Goal: Task Accomplishment & Management: Complete application form

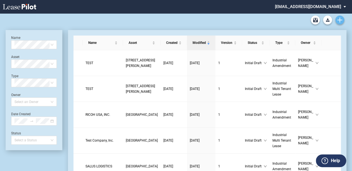
click at [342, 18] on link "Create new document" at bounding box center [339, 20] width 9 height 9
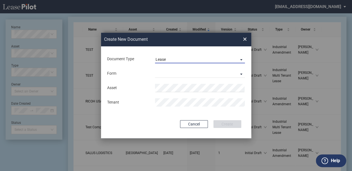
click at [195, 62] on span "Lease" at bounding box center [195, 60] width 80 height 6
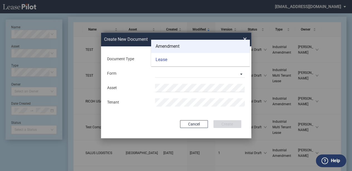
click at [197, 48] on md-option "Amendment" at bounding box center [200, 46] width 99 height 13
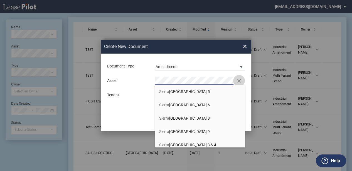
click at [240, 81] on button "Clear" at bounding box center [239, 81] width 8 height 8
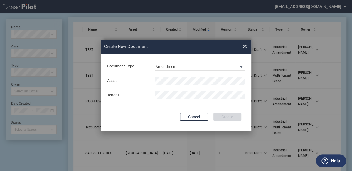
click at [139, 13] on div "Create New Document Create New Conformed Deal × Document Type Amendment Deal Ty…" at bounding box center [176, 85] width 352 height 171
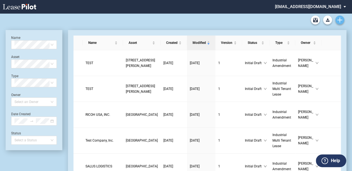
click at [340, 21] on icon "Create new document" at bounding box center [339, 20] width 5 height 5
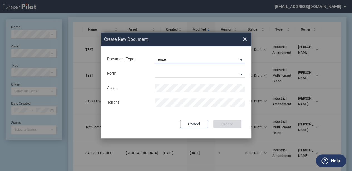
click at [185, 58] on span "Lease" at bounding box center [195, 60] width 80 height 6
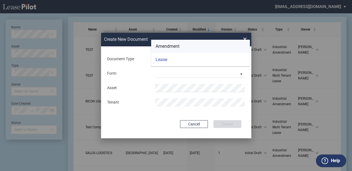
drag, startPoint x: 176, startPoint y: 46, endPoint x: 178, endPoint y: 53, distance: 8.1
click at [176, 46] on div "Amendment" at bounding box center [167, 46] width 24 height 6
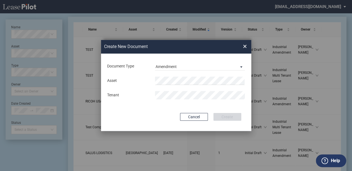
click at [177, 75] on div "Asset Tenant" at bounding box center [176, 88] width 139 height 29
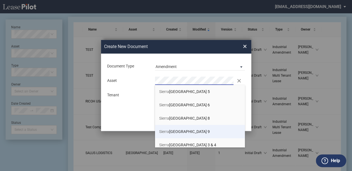
click at [221, 130] on li "Sierra Commerce Park Building 9" at bounding box center [200, 131] width 90 height 13
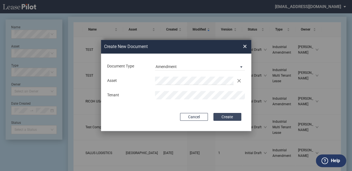
click at [222, 114] on button "Create" at bounding box center [227, 117] width 28 height 8
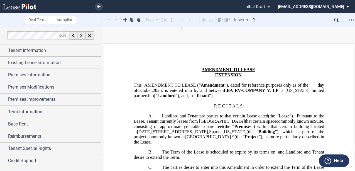
click at [191, 92] on span ", is entered into by and between" at bounding box center [193, 90] width 62 height 5
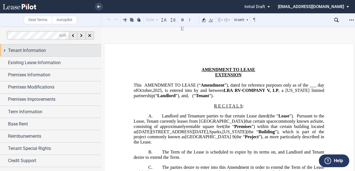
click at [87, 52] on div "Tenant Information" at bounding box center [54, 50] width 93 height 7
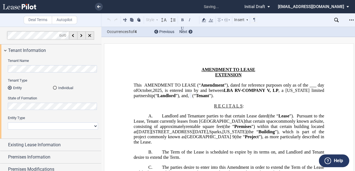
click at [89, 127] on select "Corporation Limited Liability Company General Partnership Limited Partnership O…" at bounding box center [53, 126] width 90 height 7
click at [8, 123] on select "Corporation Limited Liability Company General Partnership Limited Partnership O…" at bounding box center [53, 126] width 90 height 7
click at [61, 127] on select "Corporation Limited Liability Company General Partnership Limited Partnership O…" at bounding box center [53, 126] width 90 height 7
select select "limited liability company"
click at [8, 123] on select "Corporation Limited Liability Company General Partnership Limited Partnership O…" at bounding box center [53, 126] width 90 height 7
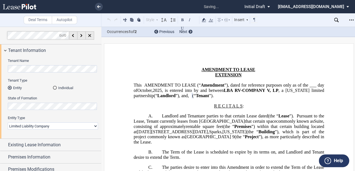
click at [208, 134] on span "1001-1071 East Glendale Avenue" at bounding box center [172, 131] width 71 height 5
click at [244, 124] on span "that certain space" at bounding box center [259, 121] width 31 height 5
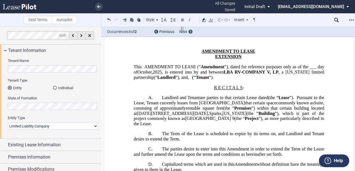
click at [253, 106] on span "that certain space" at bounding box center [259, 103] width 31 height 5
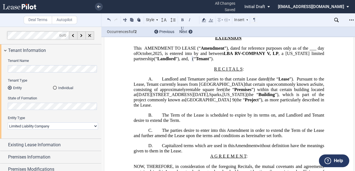
click at [234, 103] on span "[GEOGRAPHIC_DATA] 9" at bounding box center [209, 100] width 49 height 5
click at [212, 103] on span "[GEOGRAPHIC_DATA] 9" at bounding box center [209, 100] width 49 height 5
click at [200, 102] on span "”), which is part of the project commonly known as" at bounding box center [229, 97] width 191 height 10
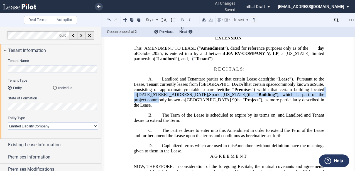
drag, startPoint x: 175, startPoint y: 102, endPoint x: 184, endPoint y: 112, distance: 13.4
click at [180, 108] on span "Premises ”) within that certain building located at 1001-1071 East Glendale Ave…" at bounding box center [229, 97] width 191 height 21
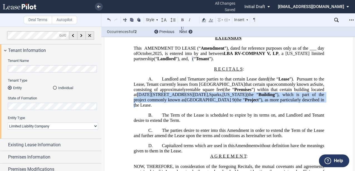
drag, startPoint x: 177, startPoint y: 113, endPoint x: 181, endPoint y: 99, distance: 13.8
click at [180, 100] on span "Premises ”) within that certain building located at 1001-1071 East Glendale Ave…" at bounding box center [229, 97] width 191 height 21
drag, startPoint x: 181, startPoint y: 99, endPoint x: 186, endPoint y: 100, distance: 5.1
click at [181, 97] on span "1001-1071 East Glendale Avenue" at bounding box center [172, 94] width 71 height 5
click at [206, 97] on span "1001-1071 East Glendale Avenue" at bounding box center [172, 94] width 71 height 5
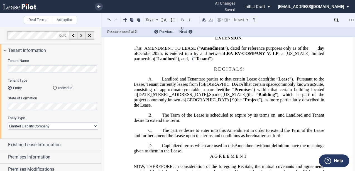
click at [208, 97] on span "1001-1071 East Glendale Avenue" at bounding box center [172, 94] width 71 height 5
click at [228, 103] on span "[GEOGRAPHIC_DATA] 9" at bounding box center [209, 100] width 49 height 5
drag, startPoint x: 179, startPoint y: 85, endPoint x: 190, endPoint y: 89, distance: 11.7
click at [179, 82] on span "Landlord and Tenant" at bounding box center [181, 79] width 38 height 5
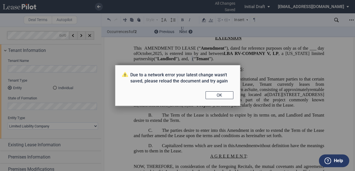
click at [211, 93] on button "OK" at bounding box center [219, 96] width 28 height 8
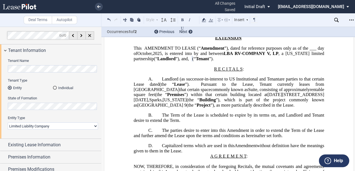
click at [210, 95] on div "Due to a network error your latest change wasn't saved, please reload the docum…" at bounding box center [177, 85] width 355 height 171
click at [211, 90] on span "Pursuant to the Lease, Tenant currently leases from Landlord" at bounding box center [229, 87] width 191 height 10
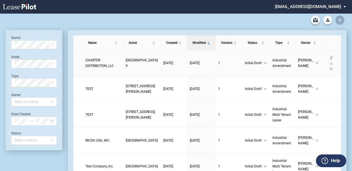
click at [108, 66] on span "CHARTER DISTRIBUTION, LLC" at bounding box center [99, 62] width 28 height 9
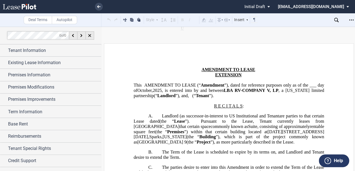
click at [257, 119] on span "Landlord (as successor-in-interest to US Institutional and Tenant" at bounding box center [220, 116] width 117 height 5
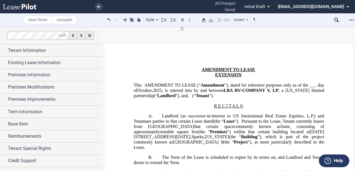
click at [198, 124] on span "are parties to that certain Lease dated" at bounding box center [179, 121] width 67 height 5
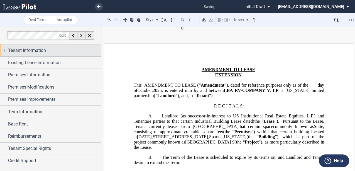
click at [23, 52] on span "Tenant Information" at bounding box center [27, 50] width 38 height 7
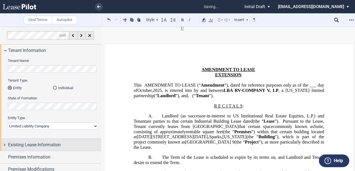
click at [35, 146] on span "Existing Lease Information" at bounding box center [34, 145] width 53 height 7
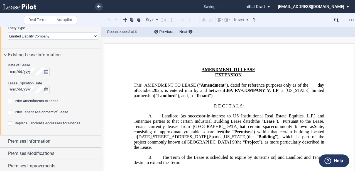
scroll to position [82, 0]
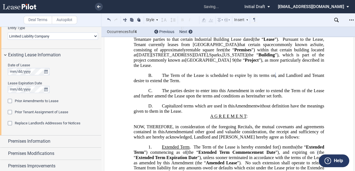
click at [216, 97] on span "The parties desire to enter into this Amendment in order to extend the Term of …" at bounding box center [229, 93] width 191 height 10
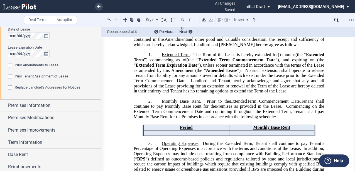
scroll to position [127, 0]
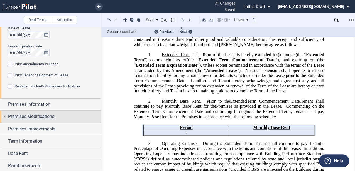
click at [54, 116] on span "Premises Modifications" at bounding box center [31, 116] width 46 height 7
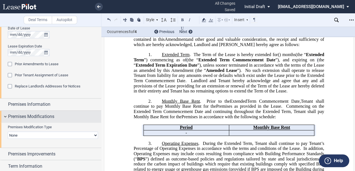
click at [55, 119] on div "Premises Modifications" at bounding box center [54, 116] width 93 height 7
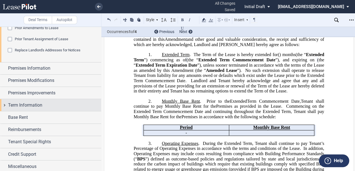
scroll to position [164, 0]
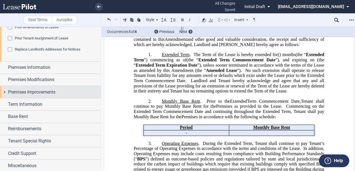
click at [37, 94] on span "Premises Improvements" at bounding box center [31, 92] width 47 height 7
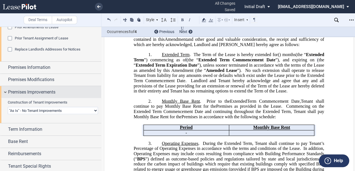
click at [37, 94] on span "Premises Improvements" at bounding box center [31, 92] width 47 height 7
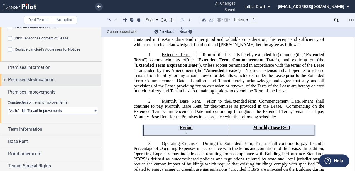
click at [39, 79] on span "Premises Modifications" at bounding box center [31, 79] width 46 height 7
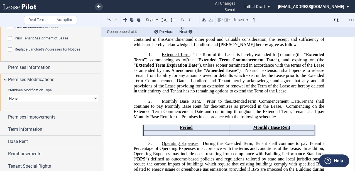
click at [39, 98] on select "None Expansion Relocation Reduction Termination" at bounding box center [53, 98] width 90 height 7
select select "expansion"
click at [8, 95] on select "None Expansion Relocation Reduction Termination" at bounding box center [53, 98] width 90 height 7
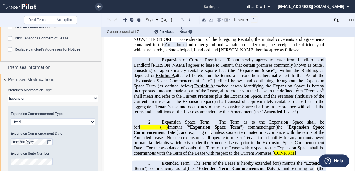
scroll to position [180, 0]
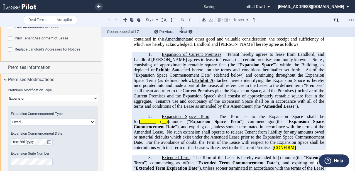
click at [210, 109] on span "Tenant’s use and occupancy of the Expansion Space shall be in accordance with a…" at bounding box center [229, 104] width 191 height 10
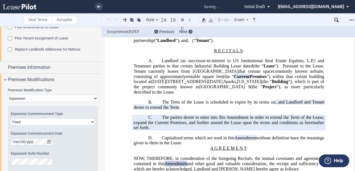
scroll to position [56, 0]
drag, startPoint x: 187, startPoint y: 88, endPoint x: 191, endPoint y: 90, distance: 3.3
click at [187, 84] on span "”) within that certain building located at" at bounding box center [229, 79] width 191 height 10
click at [203, 84] on span "”) within that certain building located at" at bounding box center [229, 79] width 191 height 10
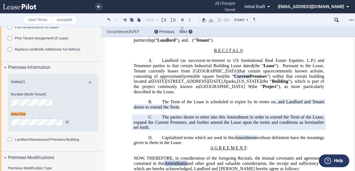
scroll to position [0, 0]
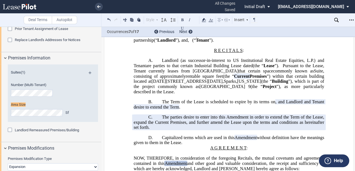
click at [29, 109] on div "Area Size Sf" at bounding box center [45, 109] width 69 height 14
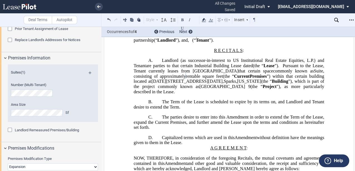
click at [197, 68] on span "Landlord (as successor-in-interest to US Institutional Real Estate Equities, L.…" at bounding box center [229, 63] width 191 height 10
click at [200, 68] on span "are parties to that certain Industrial Building Lease dated" at bounding box center [199, 65] width 107 height 5
click at [201, 73] on span "Pursuant to the Lease, Tenant currently leases from Landlord" at bounding box center [229, 68] width 191 height 10
click at [199, 94] on span "”), as more particularly described in the Lease." at bounding box center [229, 89] width 191 height 10
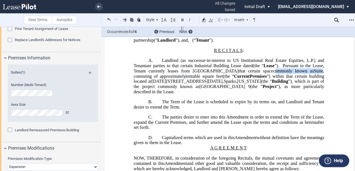
drag, startPoint x: 283, startPoint y: 77, endPoint x: 165, endPoint y: 85, distance: 118.2
click at [165, 85] on p "A. Landlord (as successor-in-interest to US Institutional Real Estate Equities,…" at bounding box center [229, 76] width 190 height 36
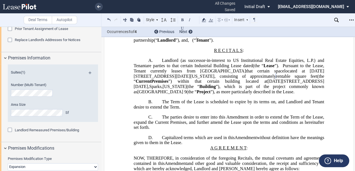
click at [186, 89] on span "(the “" at bounding box center [192, 86] width 13 height 5
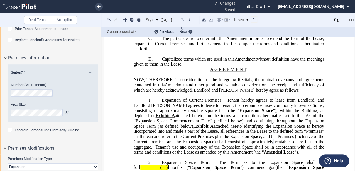
scroll to position [167, 0]
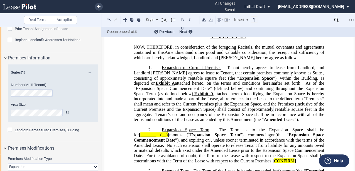
click at [220, 101] on span "attached hereto identifying the Expansion Space is hereby incorporated into and…" at bounding box center [229, 101] width 191 height 21
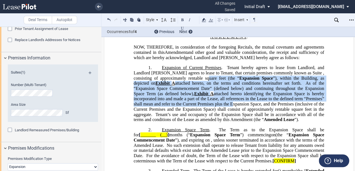
drag, startPoint x: 217, startPoint y: 89, endPoint x: 231, endPoint y: 115, distance: 29.5
click at [230, 115] on span "Expansion of Current Premises . Tenant hereby agrees to lease from Landlord, an…" at bounding box center [229, 93] width 191 height 57
click at [231, 112] on span "attached hereto identifying the Expansion Space is hereby incorporated into and…" at bounding box center [229, 101] width 191 height 21
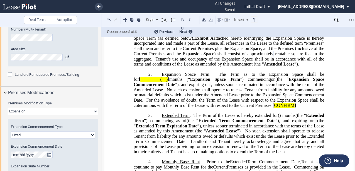
scroll to position [248, 0]
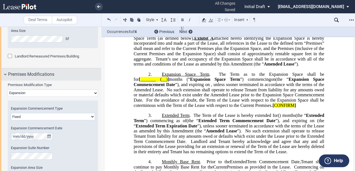
click at [45, 76] on span "Premises Modifications" at bounding box center [31, 74] width 46 height 7
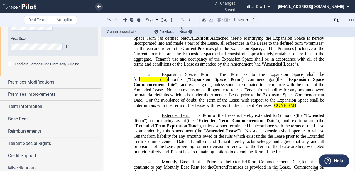
scroll to position [242, 0]
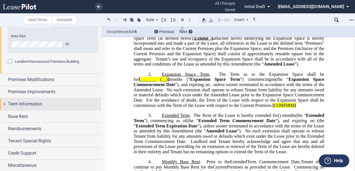
click at [41, 106] on span "Term Information" at bounding box center [25, 104] width 34 height 7
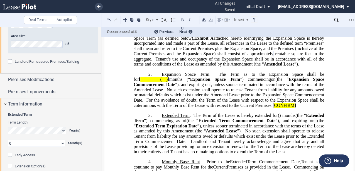
click at [22, 141] on select "0 1 2 3 4 5 6 7 8 9 10 11" at bounding box center [36, 143] width 57 height 7
select select "number:6"
click at [8, 140] on select "0 1 2 3 4 5 6 7 8 9 10 11" at bounding box center [36, 143] width 57 height 7
click at [210, 108] on span "For the avoidance of doubt, the Term of the Lease with respect to the Expansion…" at bounding box center [229, 103] width 191 height 10
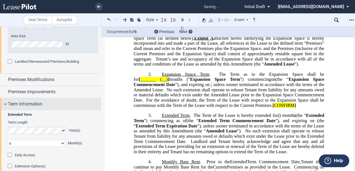
click at [52, 104] on div "Term Information" at bounding box center [54, 104] width 93 height 7
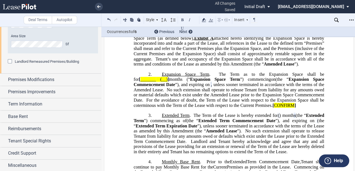
click at [216, 108] on span "For the avoidance of doubt, the Term of the Lease with respect to the Expansion…" at bounding box center [229, 103] width 191 height 10
click at [222, 118] on span "The Term of the Lease is hereby extended for" at bounding box center [235, 115] width 84 height 5
drag, startPoint x: 223, startPoint y: 135, endPoint x: 224, endPoint y: 139, distance: 4.0
click at [197, 128] on span "Extended Term Expiration Date" at bounding box center [165, 125] width 61 height 5
click at [225, 134] on span "”), unless sooner terminated in accordance with the terms of the Lease as amend…" at bounding box center [229, 128] width 191 height 10
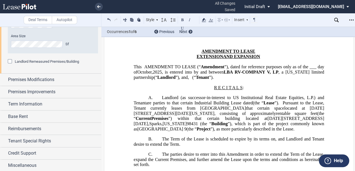
scroll to position [37, 0]
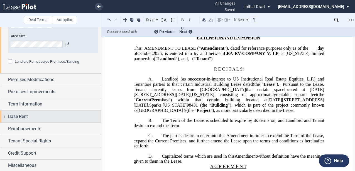
click at [27, 112] on div "Base Rent" at bounding box center [50, 117] width 101 height 12
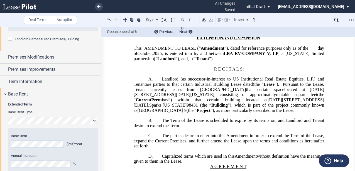
scroll to position [298, 0]
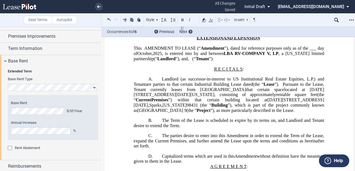
click at [36, 147] on span "Rent Abatement" at bounding box center [27, 148] width 25 height 4
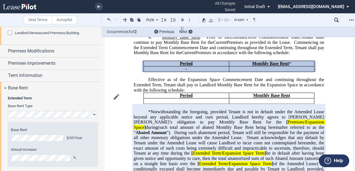
scroll to position [271, 0]
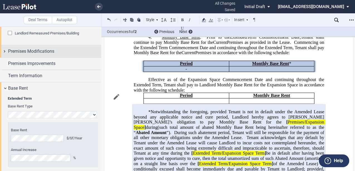
click at [41, 55] on div "Premises Modifications" at bounding box center [50, 51] width 101 height 12
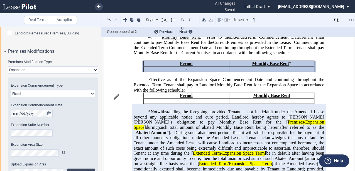
scroll to position [289, 0]
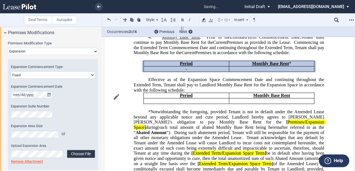
click at [82, 157] on label "Choose File" at bounding box center [81, 154] width 28 height 8
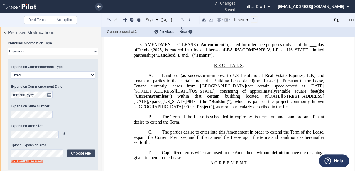
scroll to position [0, 0]
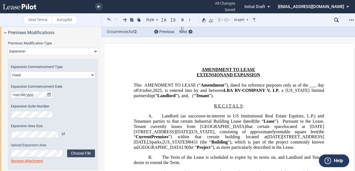
click at [13, 91] on div "Expansion Commencement Date" at bounding box center [53, 91] width 84 height 14
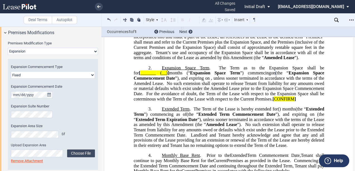
click at [258, 102] on span "For the avoidance of doubt, the Term of the Lease with respect to the Expansion…" at bounding box center [229, 97] width 191 height 10
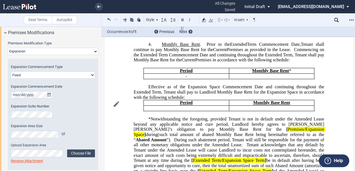
scroll to position [359, 0]
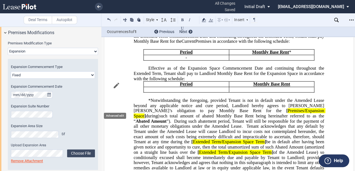
click at [117, 89] on icon "mode_edit" at bounding box center [116, 84] width 7 height 7
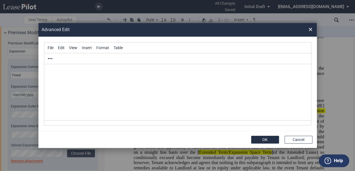
scroll to position [0, 0]
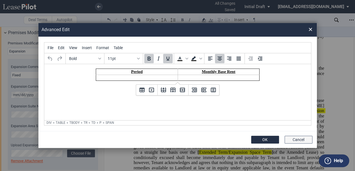
click at [312, 140] on button "Cancel" at bounding box center [298, 140] width 28 height 8
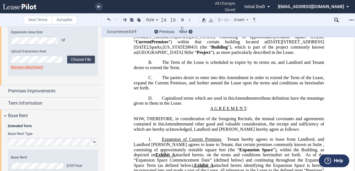
scroll to position [355, 0]
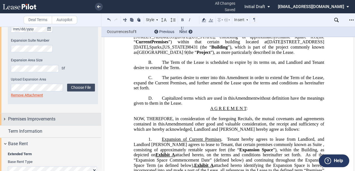
drag, startPoint x: 54, startPoint y: 116, endPoint x: 59, endPoint y: 121, distance: 6.9
click at [54, 116] on span "Premises Improvements" at bounding box center [31, 119] width 47 height 7
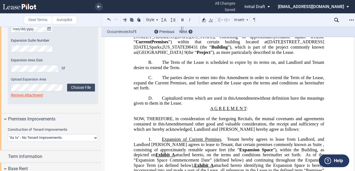
drag, startPoint x: 60, startPoint y: 122, endPoint x: 65, endPoint y: 119, distance: 6.6
click at [60, 134] on select "Landlord Constructs Tenant Improvements Tenant Constructs Tenant Improvements "…" at bounding box center [53, 137] width 90 height 7
click at [65, 134] on select "Landlord Constructs Tenant Improvements Tenant Constructs Tenant Improvements "…" at bounding box center [53, 137] width 90 height 7
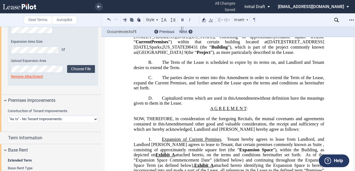
select select "tenant"
click at [8, 116] on select "Landlord Constructs Tenant Improvements Tenant Constructs Tenant Improvements "…" at bounding box center [53, 119] width 90 height 7
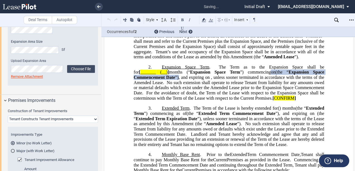
scroll to position [392, 0]
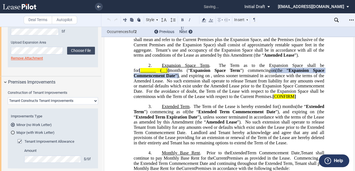
click at [46, 134] on md-radio-button "Major (with Work Letter)" at bounding box center [53, 132] width 84 height 5
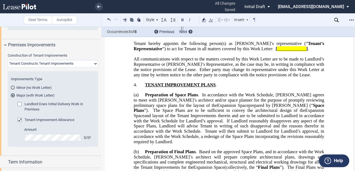
scroll to position [1342, 0]
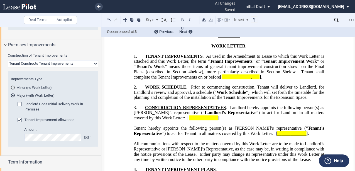
click at [229, 79] on span "_____________, ___" at bounding box center [240, 76] width 38 height 5
click at [260, 79] on span "]" at bounding box center [259, 76] width 1 height 5
drag, startPoint x: 33, startPoint y: 42, endPoint x: 39, endPoint y: 51, distance: 11.0
click at [33, 42] on span "Premises Improvements" at bounding box center [31, 45] width 47 height 7
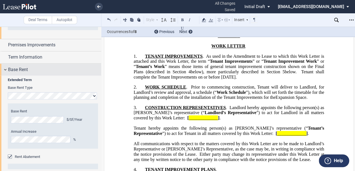
click at [24, 68] on span "Base Rent" at bounding box center [18, 69] width 20 height 7
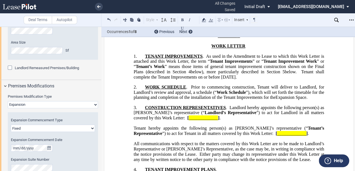
scroll to position [234, 0]
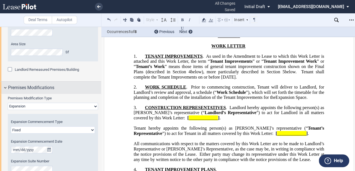
click at [31, 86] on span "Premises Modifications" at bounding box center [31, 88] width 46 height 7
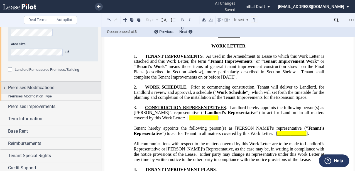
scroll to position [197, 0]
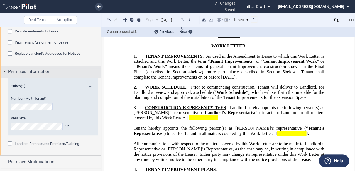
click at [42, 72] on span "Premises Information" at bounding box center [29, 71] width 42 height 7
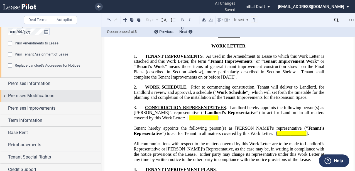
scroll to position [148, 0]
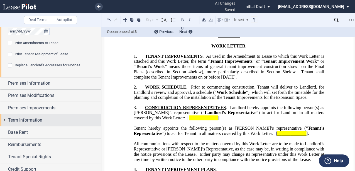
drag, startPoint x: 44, startPoint y: 119, endPoint x: 46, endPoint y: 125, distance: 6.2
click at [44, 119] on div "Term Information" at bounding box center [54, 120] width 93 height 7
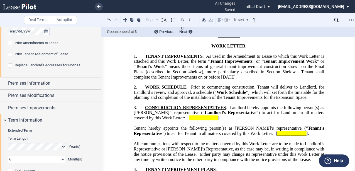
scroll to position [223, 0]
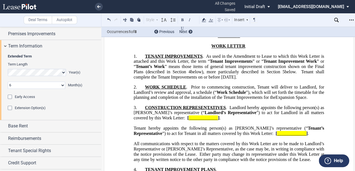
click at [40, 108] on span "Extension Option(s)" at bounding box center [30, 108] width 31 height 4
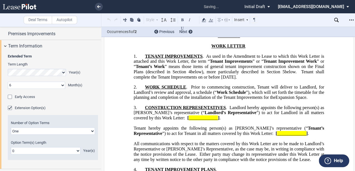
click at [42, 132] on select "One Two" at bounding box center [53, 131] width 84 height 7
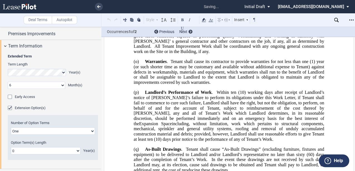
scroll to position [3638, 0]
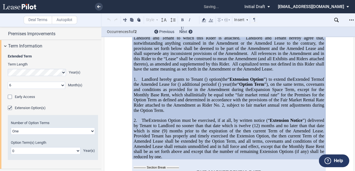
select select "2"
click at [11, 128] on select "One Two" at bounding box center [53, 131] width 84 height 7
click at [36, 149] on select "0 1 2 3 4 5 6 7 8 9 10 11 12 13 14 15 16 17 18 19 20" at bounding box center [46, 150] width 70 height 7
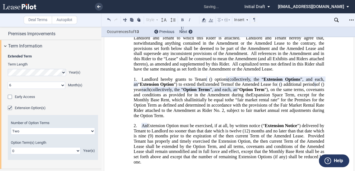
select select "number:5"
click at [11, 147] on select "0 1 2 3 4 5 6 7 8 9 10 11 12 13 14 15 16 17 18 19 20" at bounding box center [46, 150] width 70 height 7
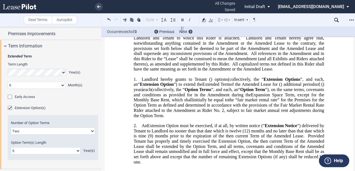
click at [154, 56] on span "Landlord and Tenant hereby agree that, notwithstanding anything contained in th…" at bounding box center [229, 45] width 191 height 21
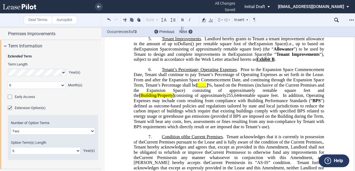
scroll to position [564, 0]
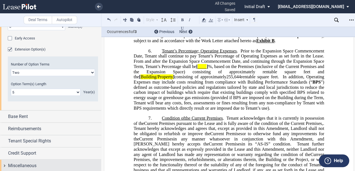
click at [45, 161] on div "Miscellaneous" at bounding box center [50, 166] width 101 height 12
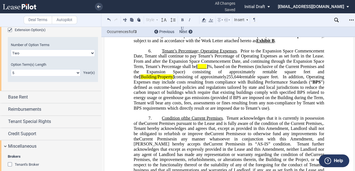
scroll to position [335, 0]
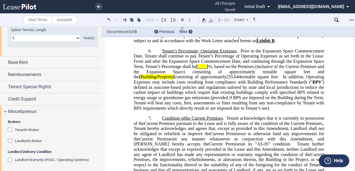
click at [28, 128] on span "Tenant's Broker" at bounding box center [27, 130] width 24 height 4
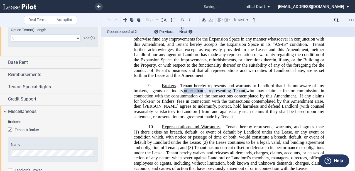
scroll to position [752, 0]
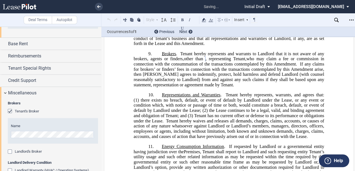
click at [23, 154] on md-checkbox "Landlord's Broker" at bounding box center [25, 152] width 34 height 6
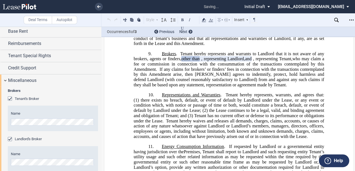
scroll to position [391, 0]
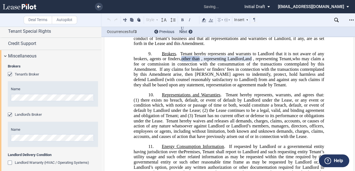
click at [21, 141] on div "Name" at bounding box center [53, 134] width 90 height 25
click at [26, 129] on ng-include "Brokers Tenant's Broker Name Landlord's Broker Name" at bounding box center [53, 108] width 90 height 89
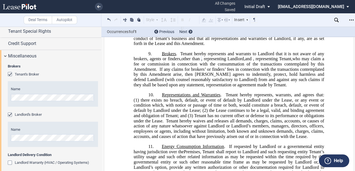
click at [171, 72] on span "who may claim a fee or commission in connection with the consummation of the tr…" at bounding box center [229, 63] width 191 height 15
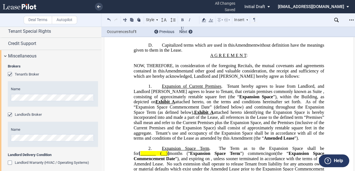
scroll to position [167, 0]
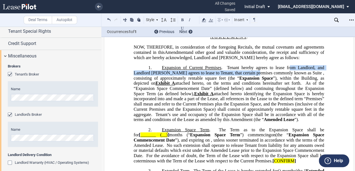
drag, startPoint x: 258, startPoint y: 81, endPoint x: 288, endPoint y: 78, distance: 30.2
click at [288, 75] on span "Tenant hereby agrees to lease from Landlord, and Landlord hereby agrees to leas…" at bounding box center [229, 70] width 191 height 10
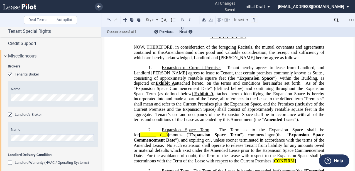
click at [287, 75] on span "Tenant hereby agrees to lease from Landlord, and Landlord hereby agrees to leas…" at bounding box center [229, 70] width 191 height 10
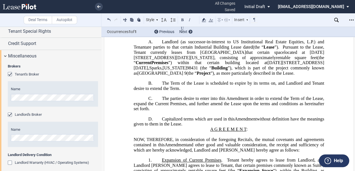
scroll to position [74, 0]
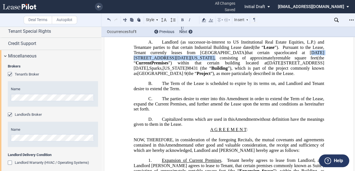
drag, startPoint x: 294, startPoint y: 59, endPoint x: 208, endPoint y: 66, distance: 86.5
click at [208, 66] on p "A. Landlord (as successor-in-interest to US Institutional Real Estate Equities,…" at bounding box center [229, 58] width 190 height 36
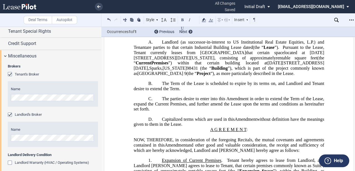
drag, startPoint x: 208, startPoint y: 66, endPoint x: 202, endPoint y: 65, distance: 5.8
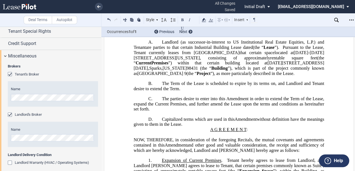
click at [210, 76] on span "”), as more particularly described in the Lease." at bounding box center [252, 73] width 84 height 5
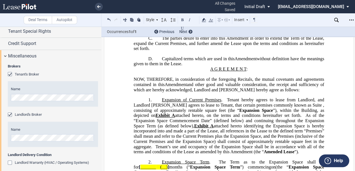
scroll to position [148, 0]
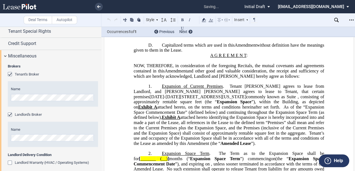
click at [246, 99] on span "1031-1051 East Glendale Avenue, Sparks, Nevada 89431" at bounding box center [197, 96] width 97 height 5
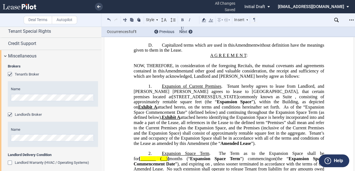
click at [238, 104] on span ", consisting of approximately" at bounding box center [229, 99] width 191 height 10
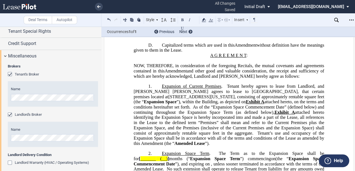
drag, startPoint x: 254, startPoint y: 128, endPoint x: 218, endPoint y: 134, distance: 36.1
click at [253, 128] on span "attached hereto identifying the Expansion Space is hereby incorporated into and…" at bounding box center [229, 123] width 191 height 26
click at [218, 135] on span "attached hereto identifying the Expansion Space is hereby incorporated into and…" at bounding box center [229, 123] width 191 height 26
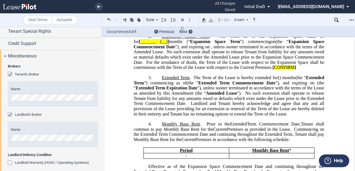
scroll to position [260, 0]
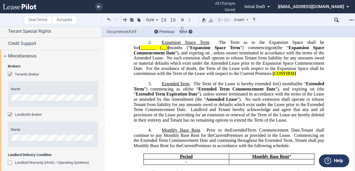
click at [156, 50] on span "_______" at bounding box center [148, 47] width 16 height 5
click at [169, 50] on span "]" at bounding box center [167, 47] width 1 height 5
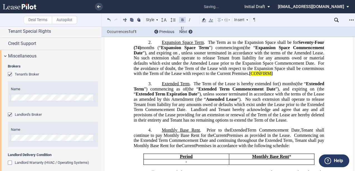
drag, startPoint x: 298, startPoint y: 51, endPoint x: 141, endPoint y: 58, distance: 156.5
click at [141, 50] on span "Expansion Space Term . The Term as to the Expansion Space shall be for Seventy-…" at bounding box center [229, 45] width 191 height 10
drag, startPoint x: 185, startPoint y: 68, endPoint x: 203, endPoint y: 76, distance: 19.8
click at [185, 55] on span ", unless sooner terminated in accordance with the terms of the Amended Lease." at bounding box center [251, 52] width 145 height 5
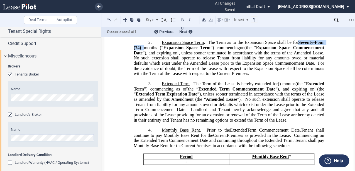
drag, startPoint x: 297, startPoint y: 51, endPoint x: 141, endPoint y: 60, distance: 156.0
click at [141, 60] on p "2. Expansion Space Term . The Term as to the Expansion Space shall be for Seven…" at bounding box center [229, 58] width 190 height 36
click at [179, 55] on span ", unless sooner terminated in accordance with the terms of the Amended Lease." at bounding box center [251, 52] width 145 height 5
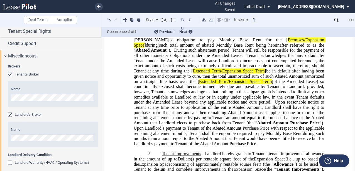
scroll to position [426, 0]
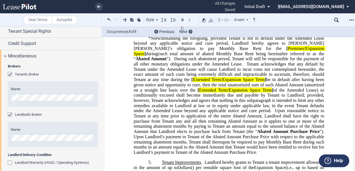
click at [197, 82] on span "Tenant acknowledges that any default by Tenant under the Amended Lease will cau…" at bounding box center [229, 71] width 191 height 21
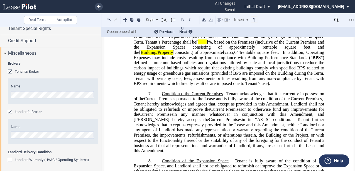
scroll to position [394, 0]
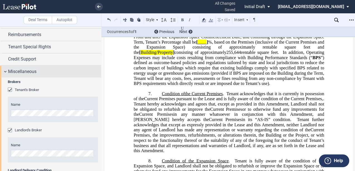
click at [26, 72] on span "Miscellaneous" at bounding box center [22, 71] width 28 height 7
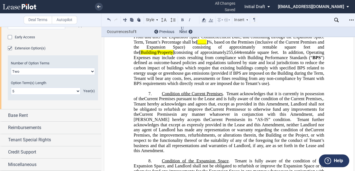
scroll to position [281, 0]
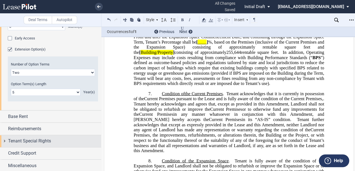
click at [26, 151] on span "Credit Support" at bounding box center [22, 153] width 28 height 7
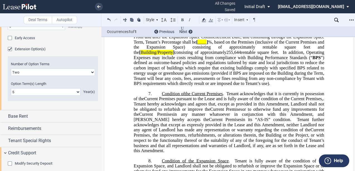
scroll to position [320, 0]
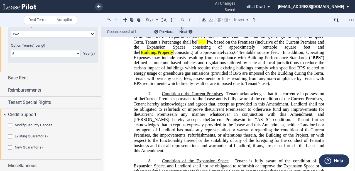
click at [33, 135] on span "Existing Guarantor(s)" at bounding box center [31, 136] width 33 height 4
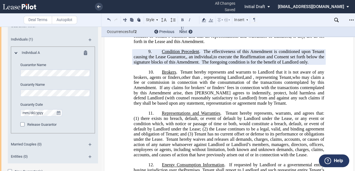
scroll to position [431, 0]
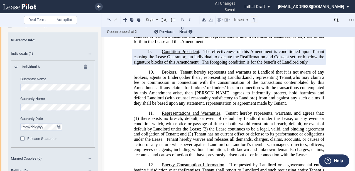
click at [14, 65] on div at bounding box center [15, 67] width 7 height 5
click at [16, 66] on md-icon at bounding box center [15, 67] width 3 height 2
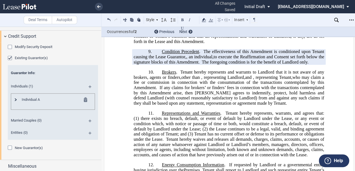
click at [84, 98] on md-icon at bounding box center [87, 100] width 7 height 7
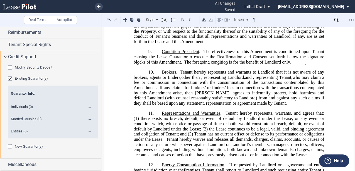
scroll to position [377, 0]
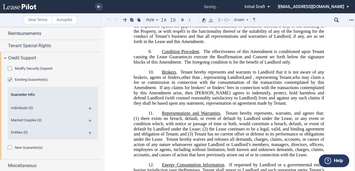
click at [90, 132] on md-icon at bounding box center [92, 135] width 8 height 7
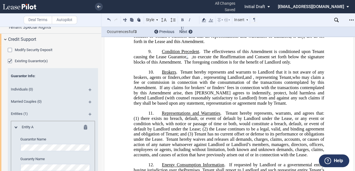
scroll to position [414, 0]
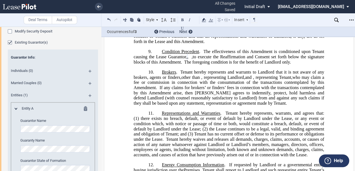
click at [70, 144] on editor-control "Guaranty Name" at bounding box center [55, 145] width 71 height 14
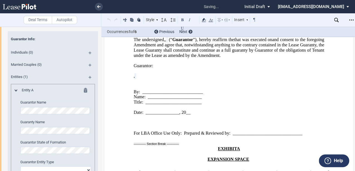
scroll to position [451, 0]
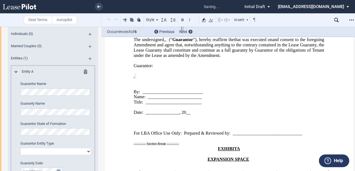
click at [79, 150] on select "Corporation Limited Liability Company General Partnership Limited Partnership O…" at bounding box center [55, 151] width 71 height 7
click at [86, 150] on select "Corporation Limited Liability Company General Partnership Limited Partnership O…" at bounding box center [55, 151] width 71 height 7
select select "limited liability company"
click at [20, 148] on select "Corporation Limited Liability Company General Partnership Limited Partnership O…" at bounding box center [55, 151] width 71 height 7
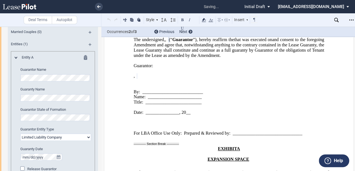
scroll to position [488, 0]
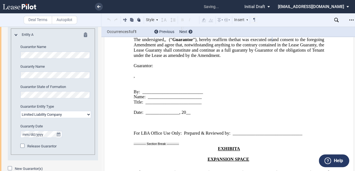
drag, startPoint x: 76, startPoint y: 136, endPoint x: 86, endPoint y: 129, distance: 11.7
click at [76, 136] on editor-control "Guaranty Date" at bounding box center [55, 131] width 71 height 14
drag, startPoint x: 182, startPoint y: 109, endPoint x: 185, endPoint y: 110, distance: 3.2
click at [182, 69] on p "Guarantor:" at bounding box center [229, 65] width 190 height 5
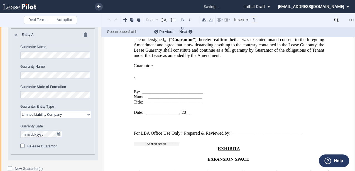
click at [196, 58] on span "and consent to the foregoing Amendment and agree that, notwithstanding anything…" at bounding box center [229, 47] width 191 height 21
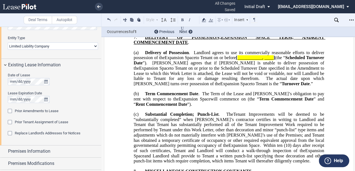
scroll to position [191, 0]
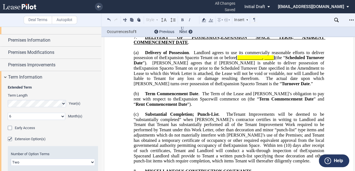
click at [29, 128] on span "Early Access" at bounding box center [25, 128] width 20 height 4
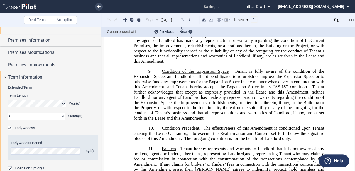
scroll to position [328, 0]
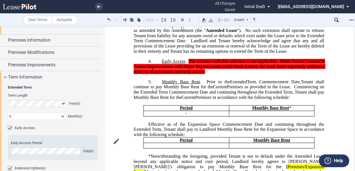
click at [8, 126] on div "Early Access" at bounding box center [11, 129] width 6 height 6
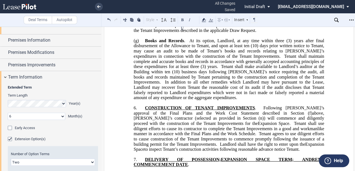
scroll to position [2943, 0]
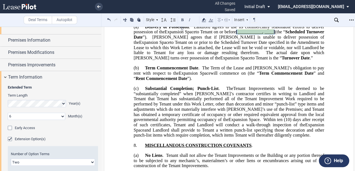
drag, startPoint x: 249, startPoint y: 80, endPoint x: 289, endPoint y: 78, distance: 39.8
click at [289, 45] on span "to Tenant on or before [ ___________, ____ ] (the “ Scheduled Turnover Date ”).…" at bounding box center [229, 36] width 191 height 15
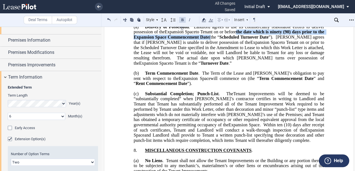
drag, startPoint x: 240, startPoint y: 80, endPoint x: 217, endPoint y: 85, distance: 23.6
click at [217, 45] on span "to Tenant on or before the date which is ninety (90) days prior to the Expansio…" at bounding box center [229, 36] width 191 height 15
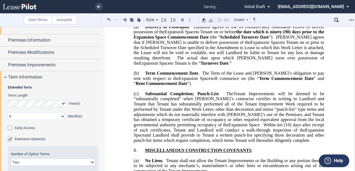
click at [235, 60] on span "to Tenant on or prior to the Scheduled Turnover Date specified in the Amendment…" at bounding box center [229, 50] width 191 height 21
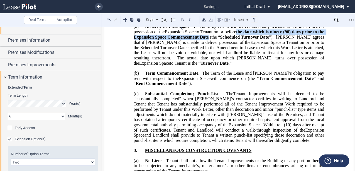
drag, startPoint x: 239, startPoint y: 81, endPoint x: 216, endPoint y: 86, distance: 24.2
click at [216, 45] on span "to Tenant on or before the date which is ninety (90) days prior to the Expansio…" at bounding box center [229, 36] width 191 height 15
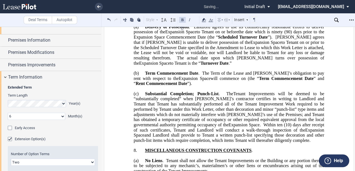
click at [223, 60] on span "to Tenant on or prior to the Scheduled Turnover Date specified in the Amendment…" at bounding box center [229, 50] width 191 height 21
